Goal: Check status: Check status

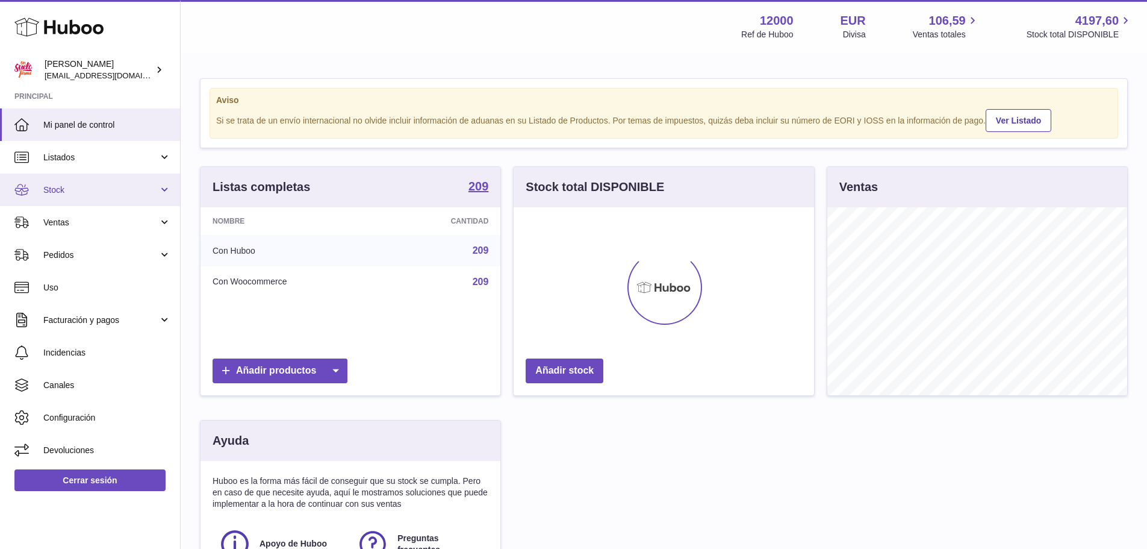
scroll to position [188, 304]
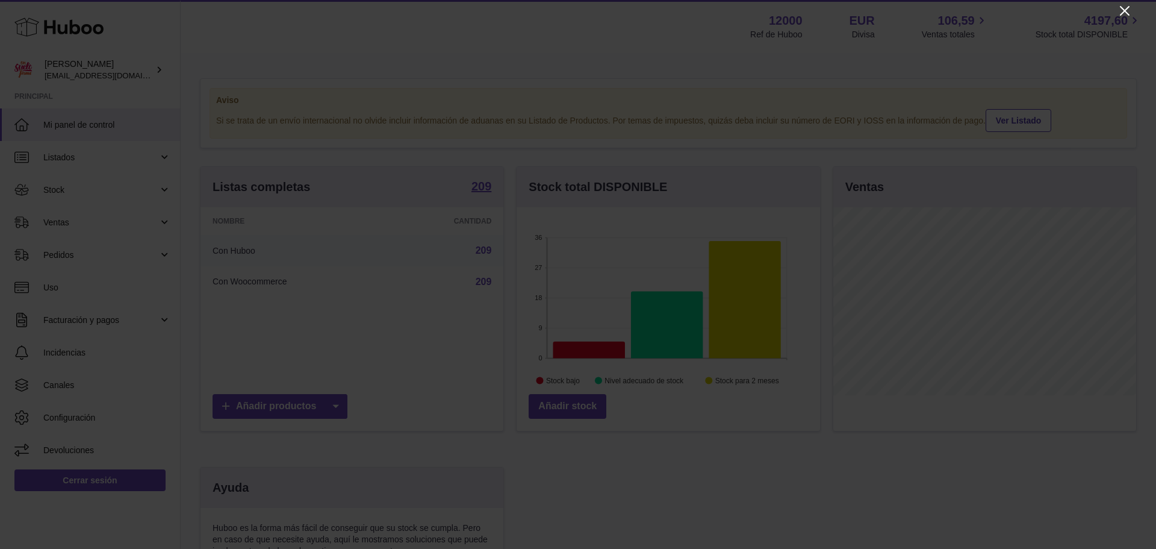
click at [1127, 8] on icon "Close" at bounding box center [1125, 11] width 10 height 10
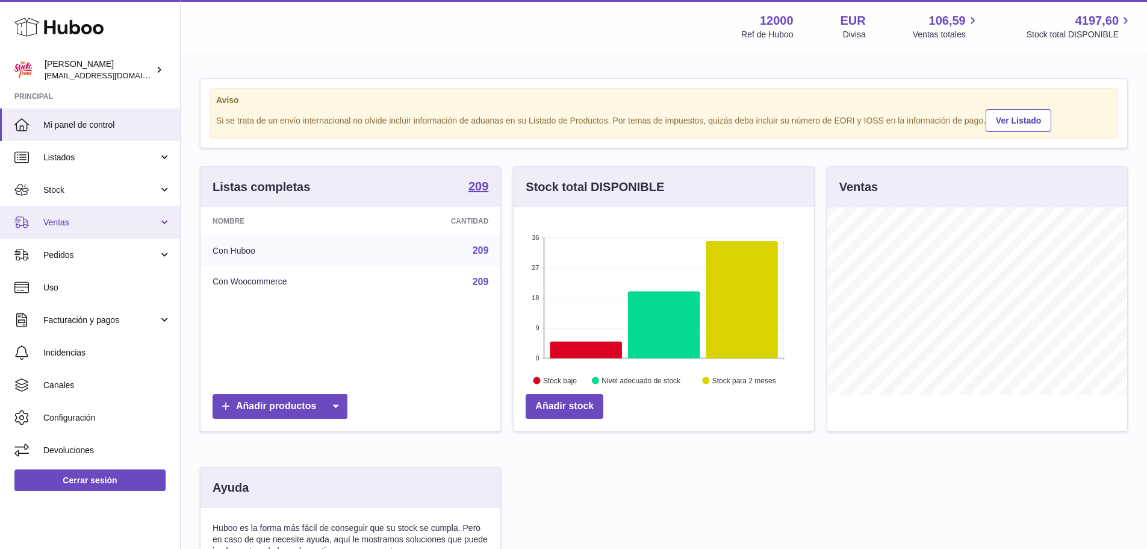
click at [77, 226] on span "Ventas" at bounding box center [100, 222] width 115 height 11
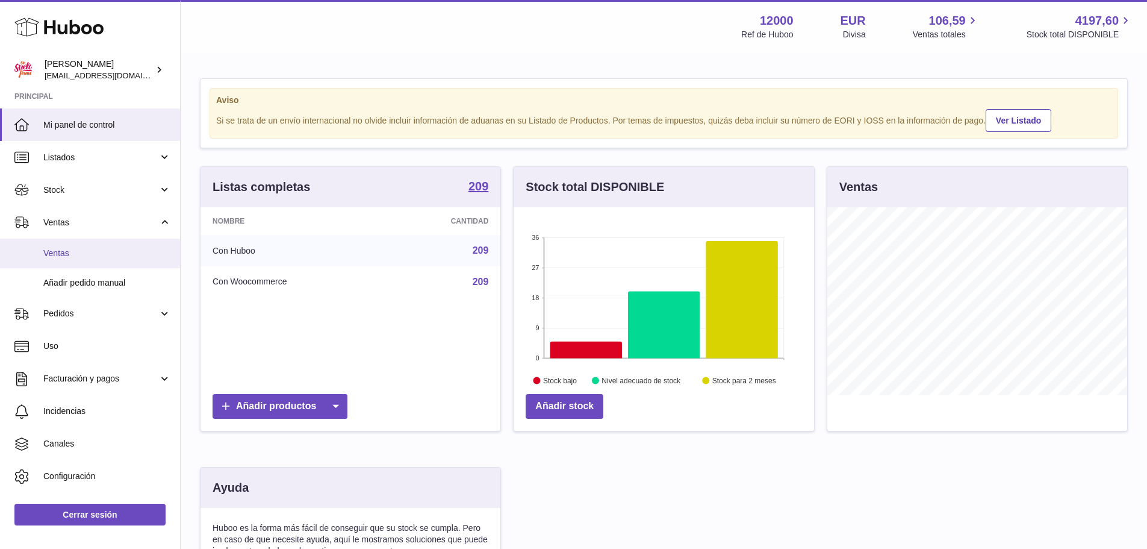
click at [80, 249] on span "Ventas" at bounding box center [107, 253] width 128 height 11
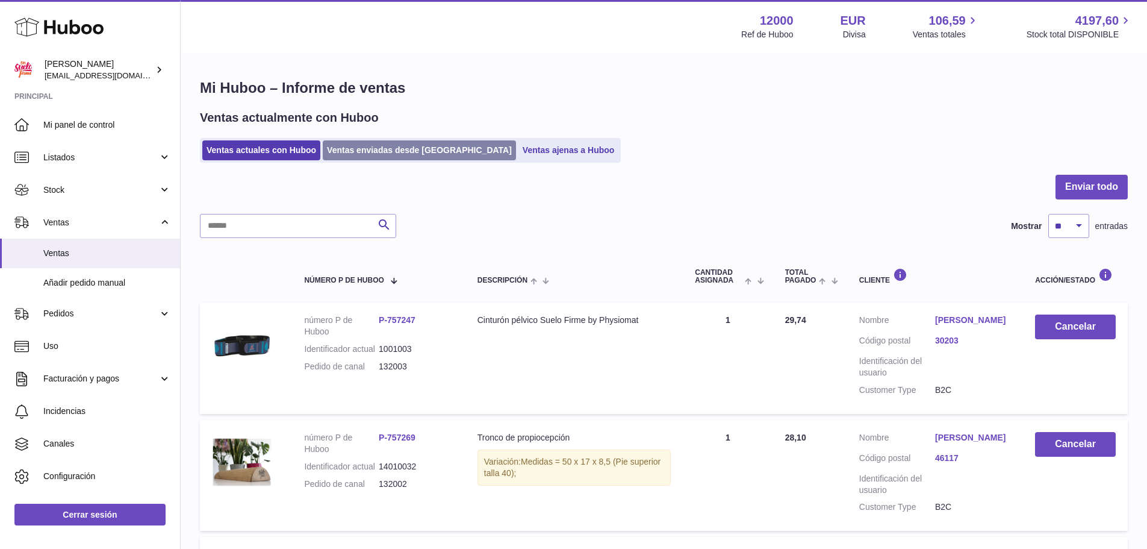
click at [387, 148] on link "Ventas enviadas desde [GEOGRAPHIC_DATA]" at bounding box center [419, 150] width 193 height 20
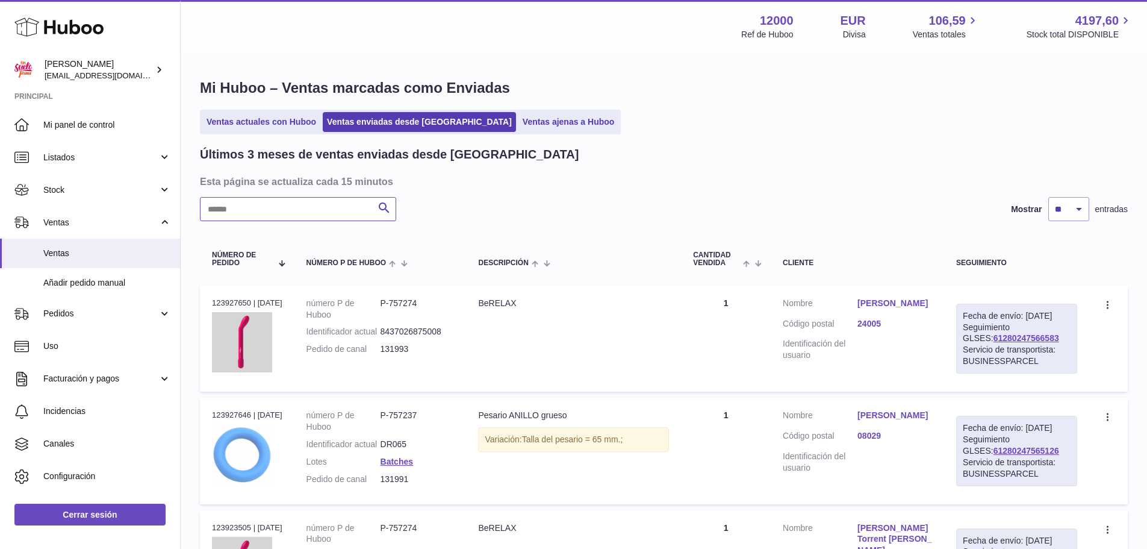
click at [298, 211] on input "text" at bounding box center [298, 209] width 196 height 24
paste input "******"
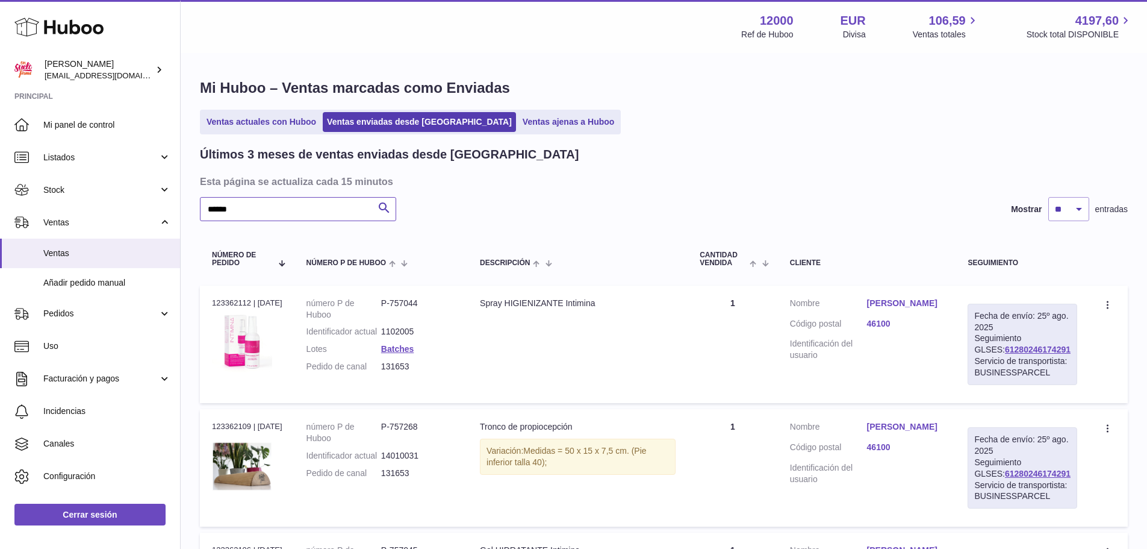
type input "******"
click at [907, 302] on link "Inma Pérez Arnal" at bounding box center [905, 303] width 77 height 11
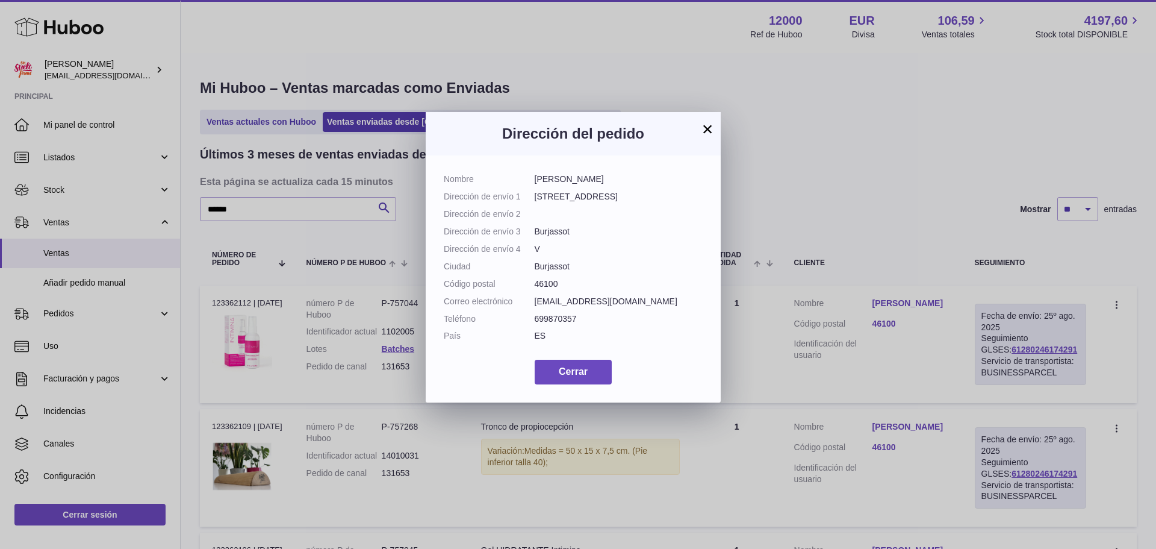
click at [708, 128] on button "×" at bounding box center [707, 129] width 14 height 14
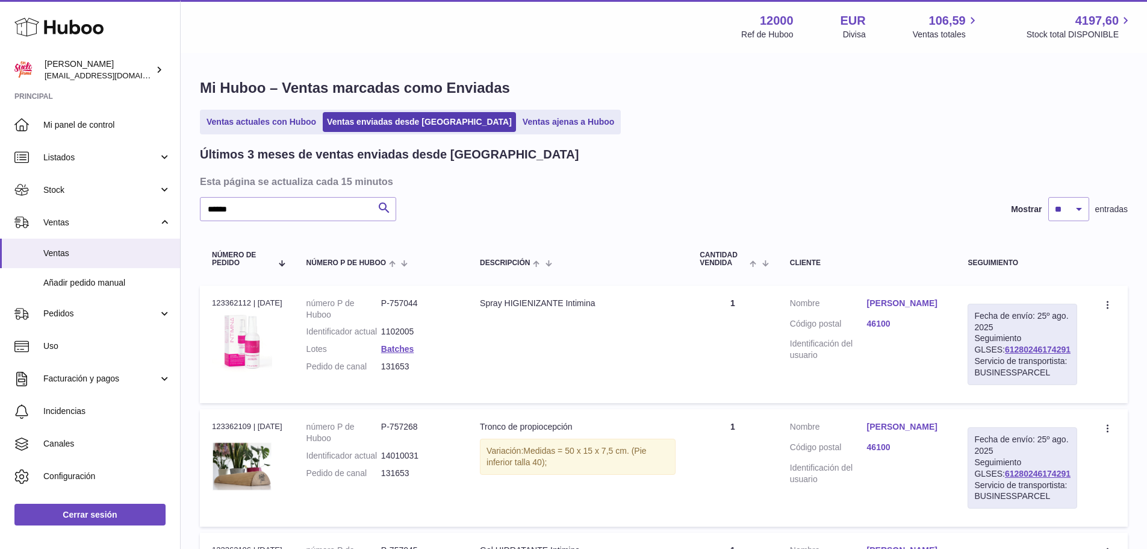
drag, startPoint x: 1056, startPoint y: 346, endPoint x: 980, endPoint y: 349, distance: 76.0
click at [980, 349] on td "Fecha de envío: 25º ago. 2025 Seguimiento GLSES: 61280246174291 Servicio de tra…" at bounding box center [1023, 343] width 134 height 117
copy link "61280246174291"
